Goal: Obtain resource: Download file/media

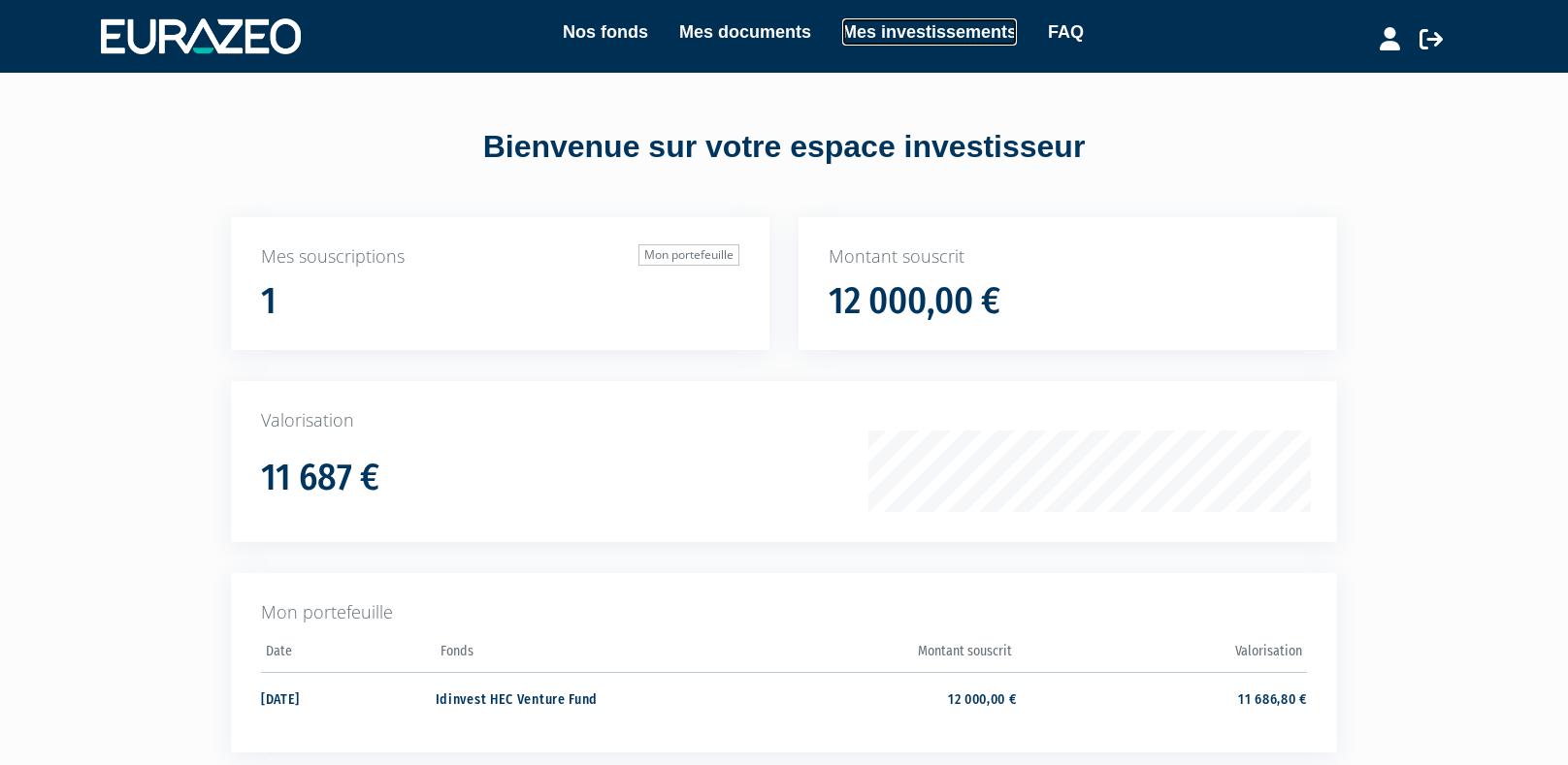
click at [935, 25] on link "Mes investissements" at bounding box center [930, 32] width 175 height 28
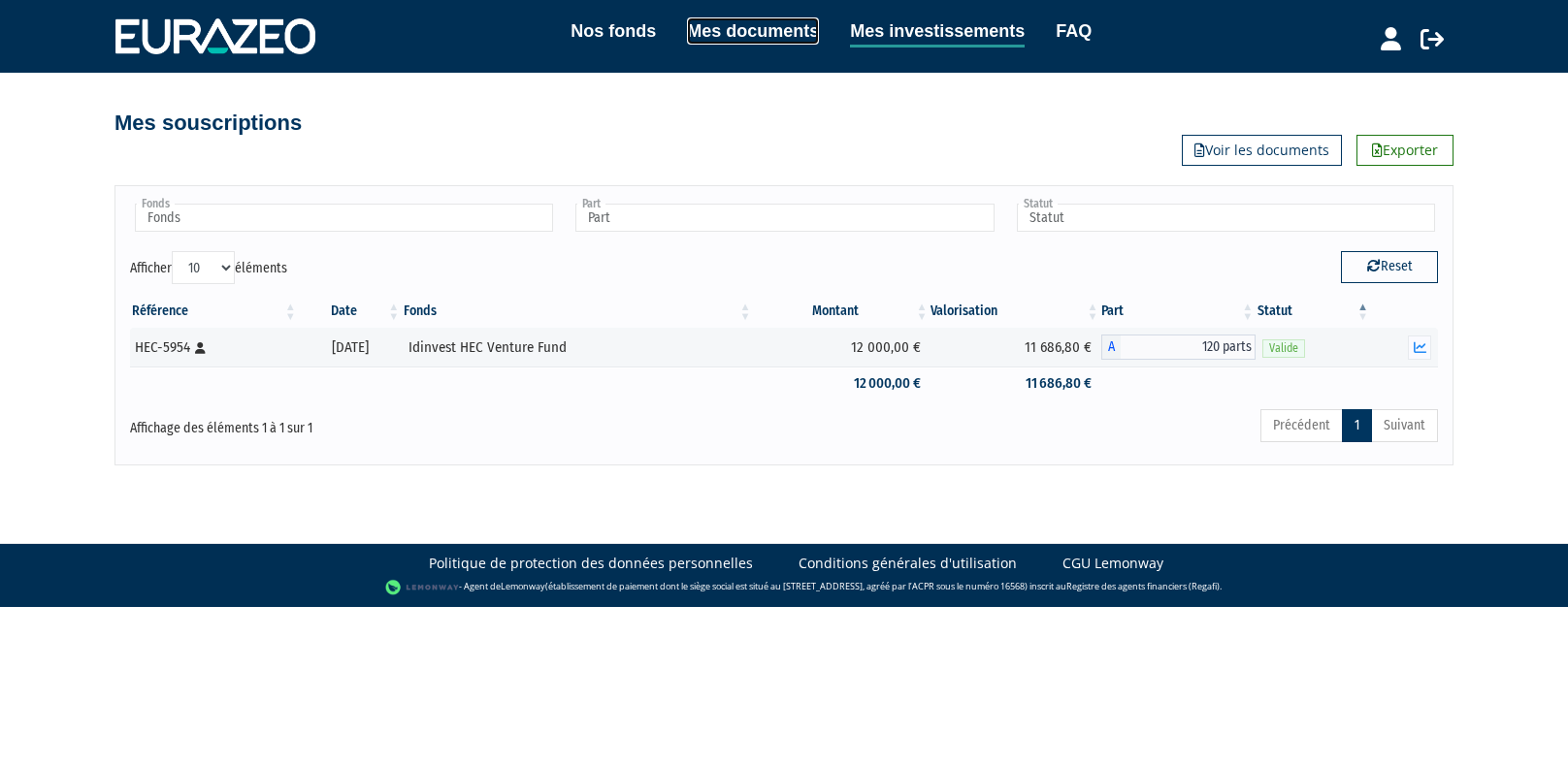
click at [754, 32] on link "Mes documents" at bounding box center [753, 31] width 132 height 28
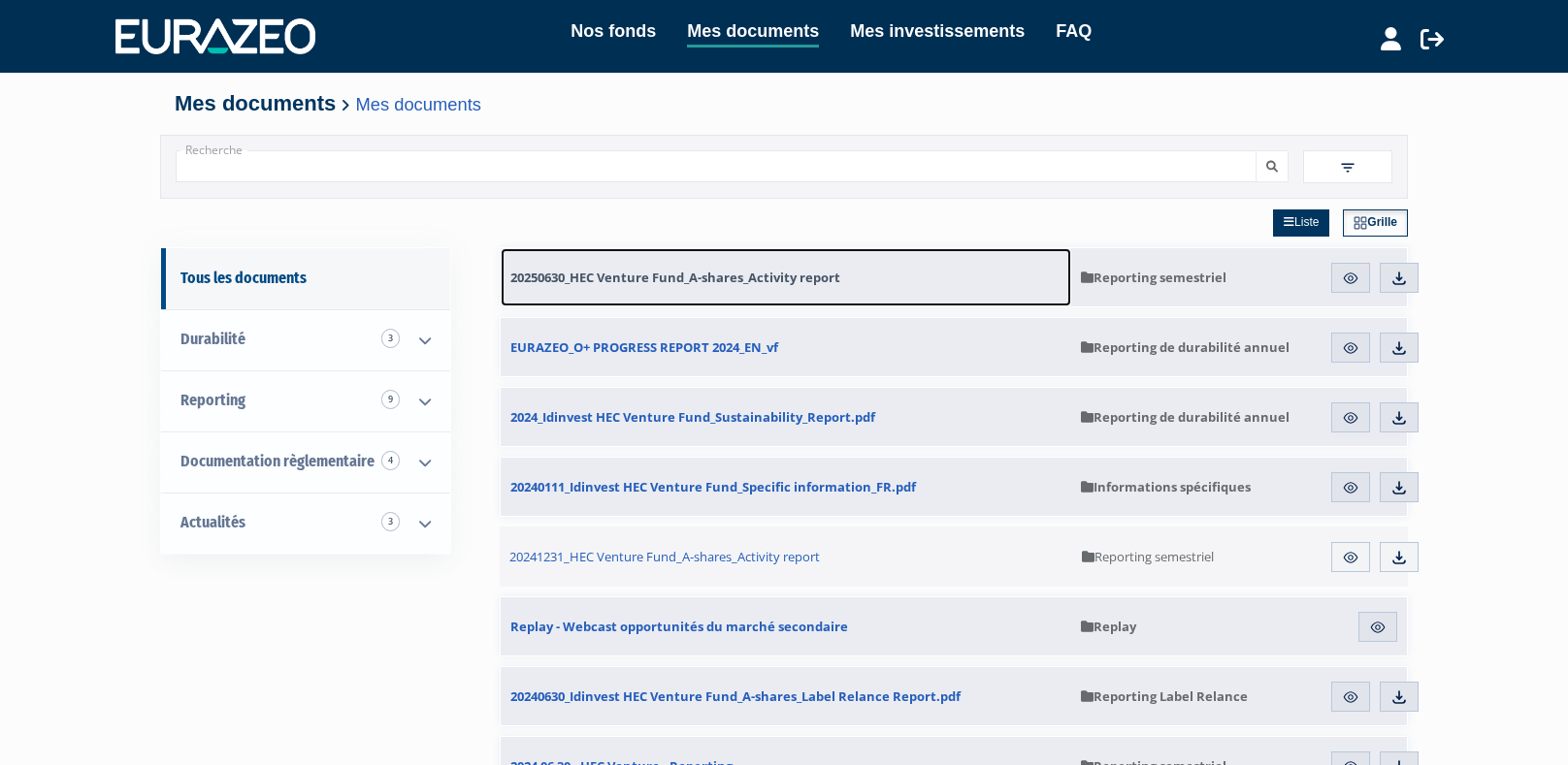
click at [653, 274] on span "20250630_HEC Venture Fund_A-shares_Activity report" at bounding box center [675, 277] width 330 height 18
